Goal: Information Seeking & Learning: Learn about a topic

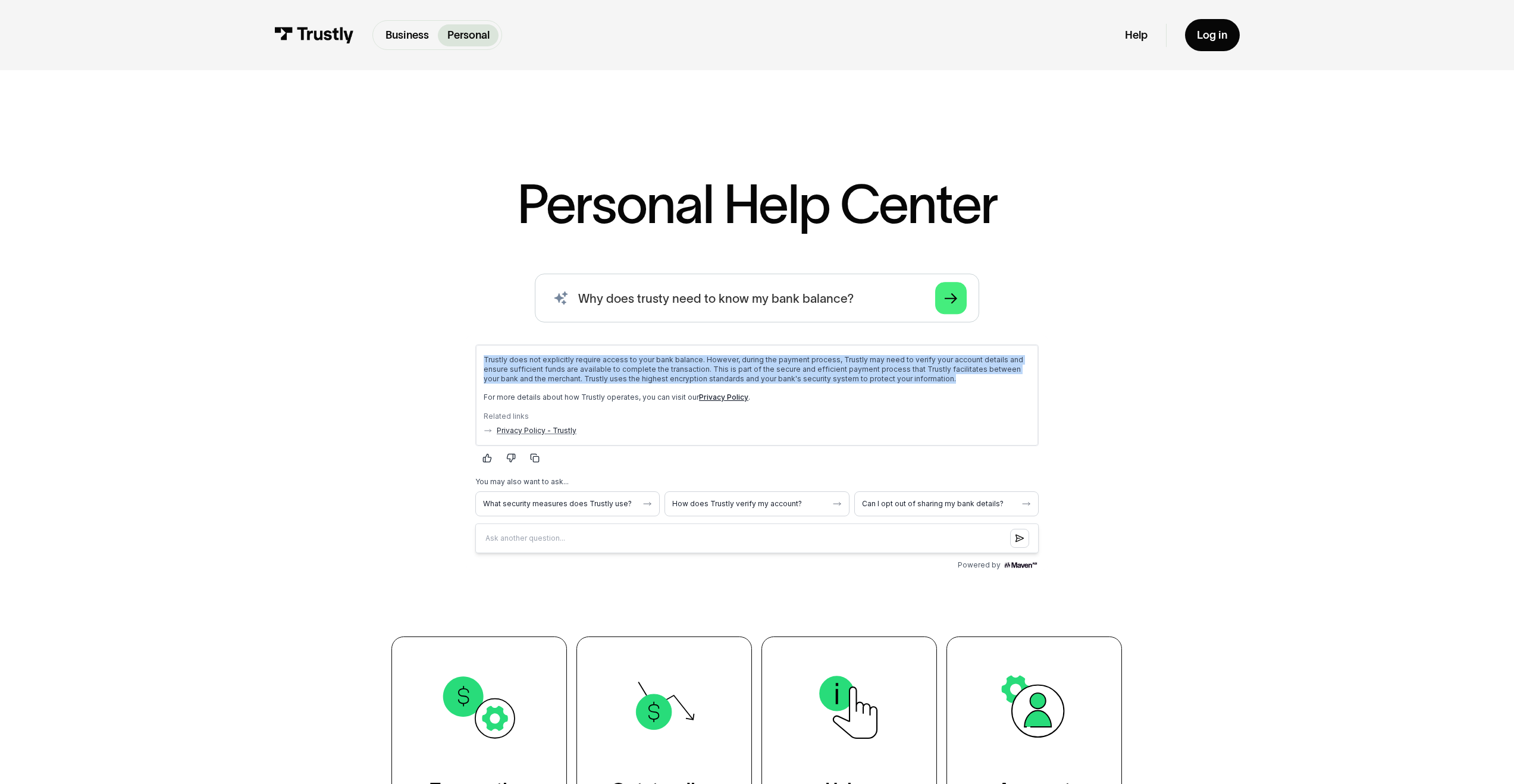
drag, startPoint x: 483, startPoint y: 356, endPoint x: 892, endPoint y: 376, distance: 409.5
click at [892, 376] on p "Trustly does not explicitly require access to your bank balance. However, durin…" at bounding box center [756, 368] width 547 height 29
copy p "Trustly does not explicitly require access to your bank balance. However, durin…"
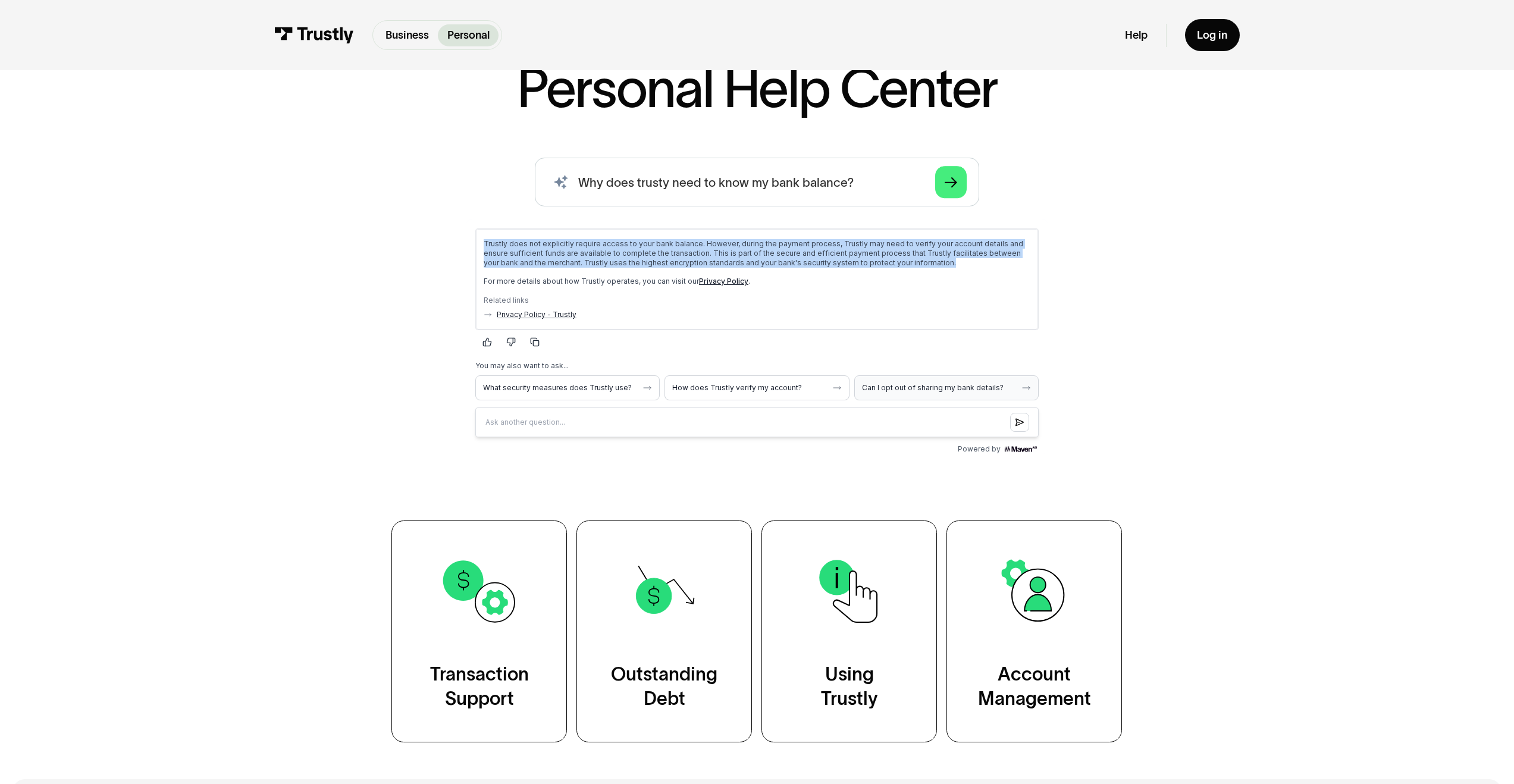
scroll to position [9, 0]
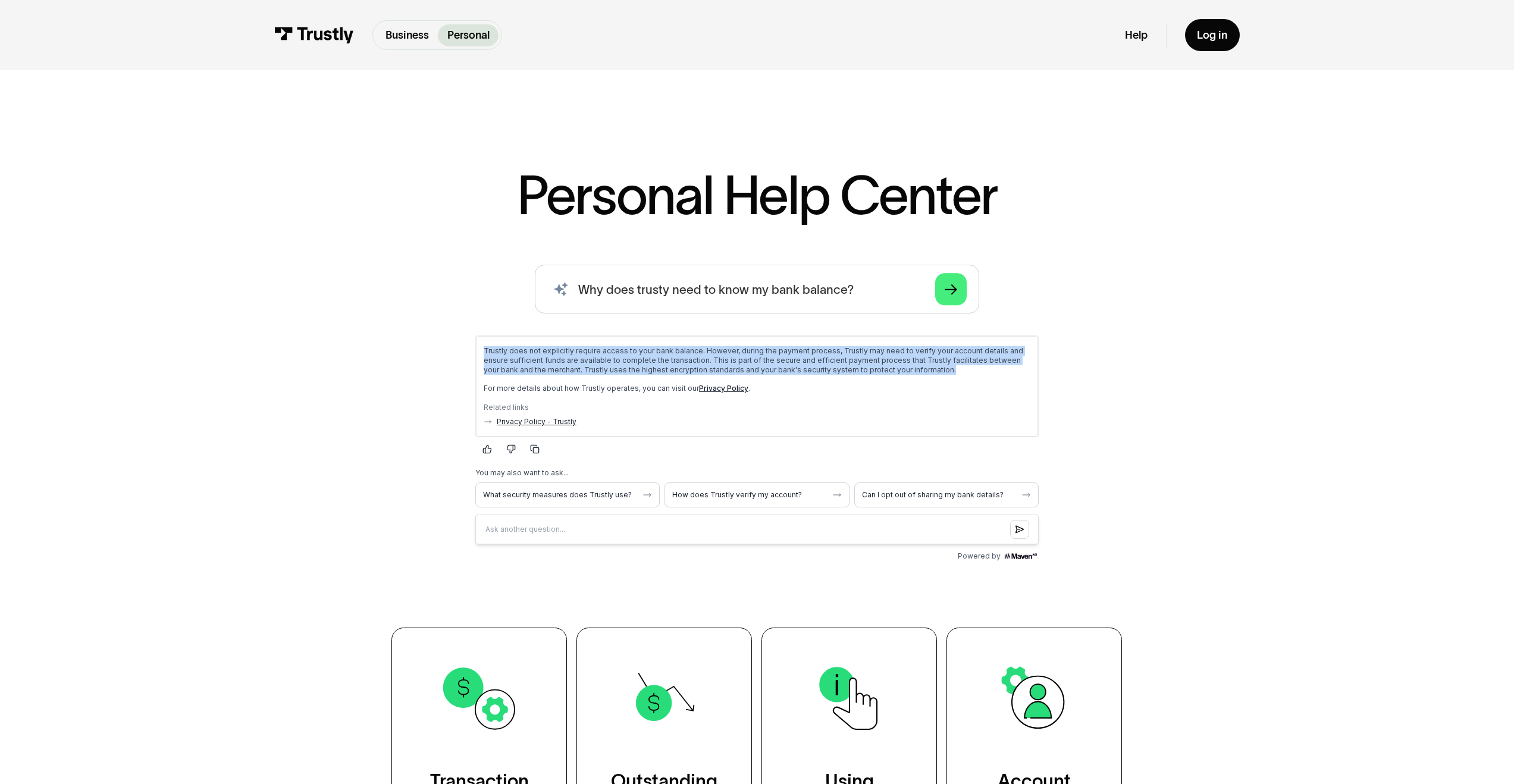
click at [530, 420] on link "Privacy Policy - Trustly" at bounding box center [536, 421] width 79 height 10
click at [1289, 268] on div "Personal Help Center AI-powered search ( 1 / 4 ) Type your question and our sma…" at bounding box center [757, 459] width 1514 height 779
click at [770, 491] on span "How does Trustly verify my account?" at bounding box center [750, 493] width 154 height 10
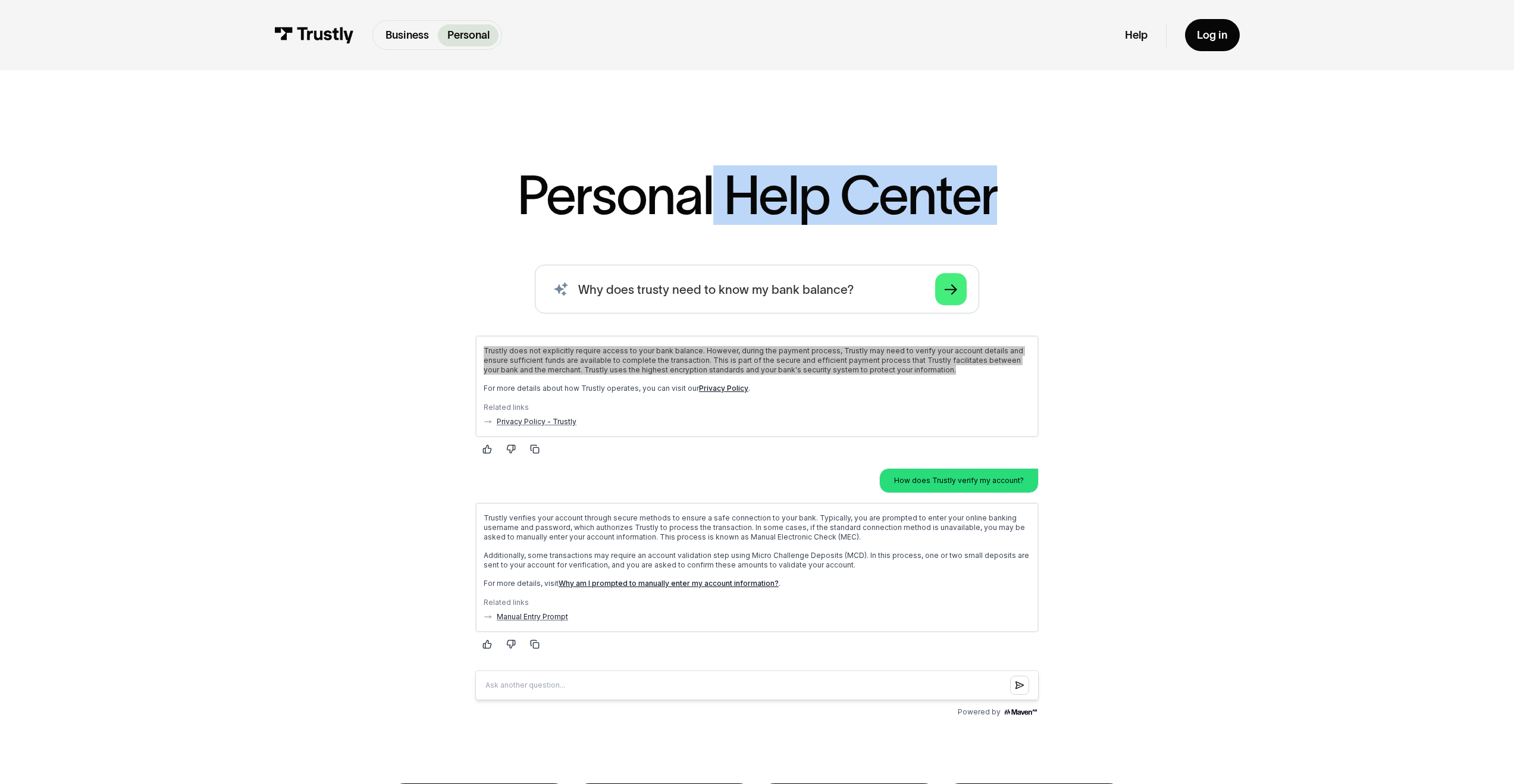
drag, startPoint x: 717, startPoint y: 199, endPoint x: 1067, endPoint y: 198, distance: 350.0
click at [1070, 197] on div "Personal Help Center AI-powered search ( 1 / 4 ) Type your question and our sma…" at bounding box center [757, 587] width 889 height 837
copy div "Help Center AI-powered search ( 1 / 4 ) Type your question and our smart search…"
